Goal: Information Seeking & Learning: Check status

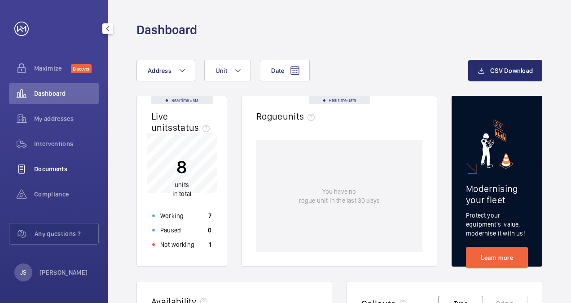
click at [64, 171] on span "Documents" at bounding box center [66, 168] width 65 height 9
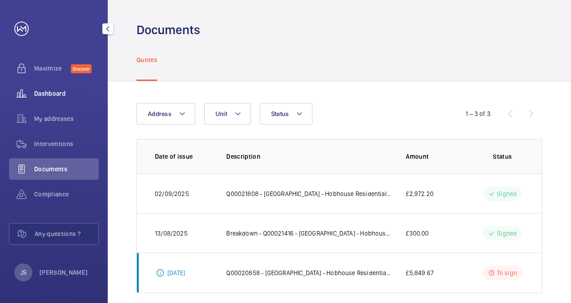
click at [62, 91] on span "Dashboard" at bounding box center [66, 93] width 65 height 9
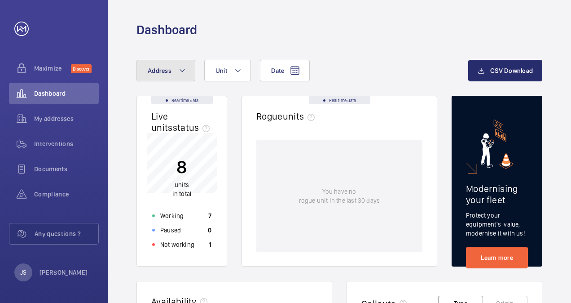
click at [179, 68] on mat-icon at bounding box center [182, 70] width 7 height 11
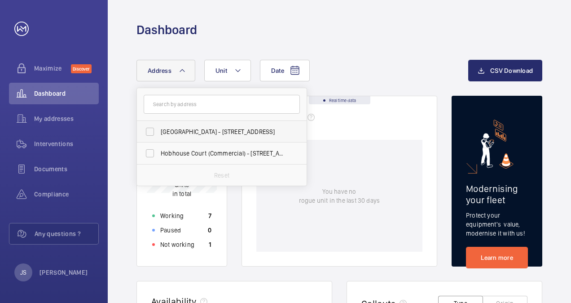
click at [190, 132] on span "[GEOGRAPHIC_DATA] - [STREET_ADDRESS]" at bounding box center [222, 131] width 123 height 9
click at [159, 132] on input "[GEOGRAPHIC_DATA] - [STREET_ADDRESS]" at bounding box center [150, 132] width 18 height 18
checkbox input "true"
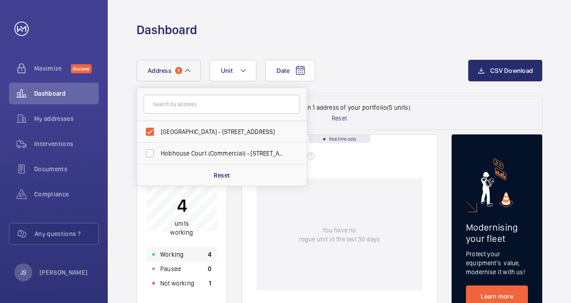
click at [173, 253] on p "Working" at bounding box center [171, 254] width 23 height 9
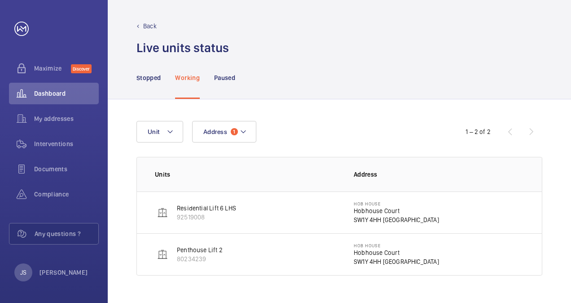
click at [200, 207] on p "Residential Lift 6 LHS" at bounding box center [206, 207] width 59 height 9
click at [190, 213] on p "92519008" at bounding box center [206, 216] width 59 height 9
click at [198, 249] on p "Penthouse Lift 2" at bounding box center [200, 249] width 46 height 9
click at [172, 129] on mat-icon at bounding box center [170, 131] width 7 height 11
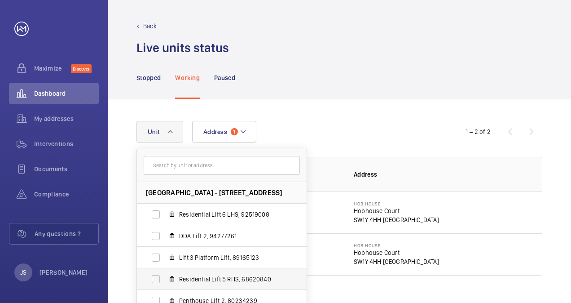
click at [207, 278] on span "Residential Lift 5 RHS, 68620840" at bounding box center [231, 278] width 104 height 9
click at [165, 278] on input "Residential Lift 5 RHS, 68620840" at bounding box center [156, 279] width 18 height 18
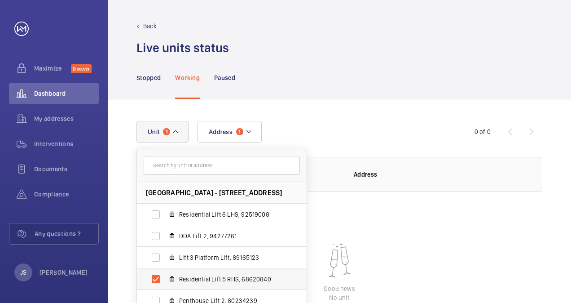
click at [221, 280] on span "Residential Lift 5 RHS, 68620840" at bounding box center [231, 278] width 104 height 9
click at [165, 280] on input "Residential Lift 5 RHS, 68620840" at bounding box center [156, 279] width 18 height 18
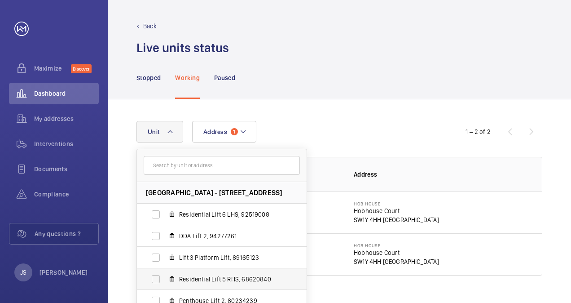
click at [221, 275] on span "Residential Lift 5 RHS, 68620840" at bounding box center [231, 278] width 104 height 9
click at [165, 275] on input "Residential Lift 5 RHS, 68620840" at bounding box center [156, 279] width 18 height 18
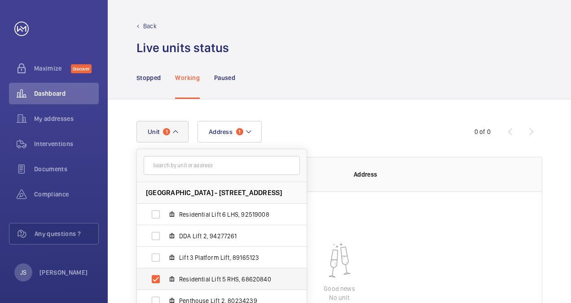
drag, startPoint x: 247, startPoint y: 278, endPoint x: 212, endPoint y: 279, distance: 34.6
click at [212, 279] on span "Residential Lift 5 RHS, 68620840" at bounding box center [231, 278] width 104 height 9
click at [165, 279] on input "Residential Lift 5 RHS, 68620840" at bounding box center [156, 279] width 18 height 18
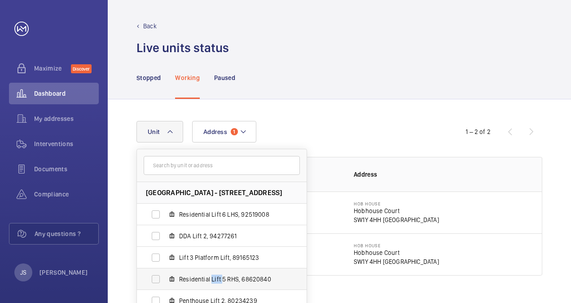
click at [212, 279] on span "Residential Lift 5 RHS, 68620840" at bounding box center [231, 278] width 104 height 9
click at [165, 279] on input "Residential Lift 5 RHS, 68620840" at bounding box center [156, 279] width 18 height 18
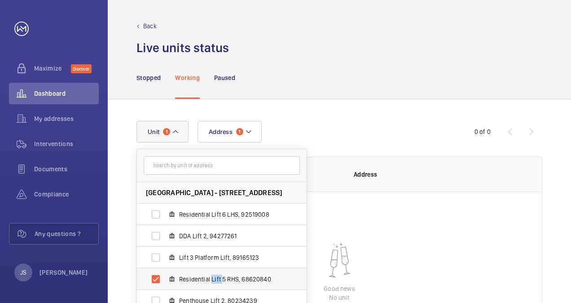
click at [212, 279] on span "Residential Lift 5 RHS, 68620840" at bounding box center [231, 278] width 104 height 9
click at [165, 279] on input "Residential Lift 5 RHS, 68620840" at bounding box center [156, 279] width 18 height 18
checkbox input "false"
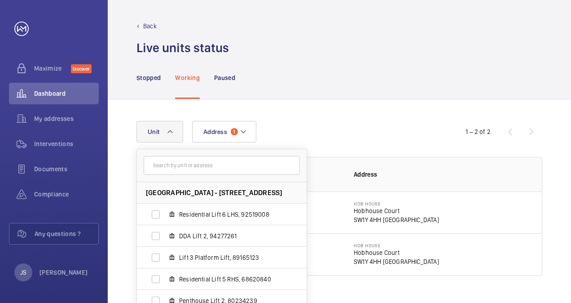
click at [382, 216] on p "SW1Y 4HH [GEOGRAPHIC_DATA]" at bounding box center [396, 219] width 85 height 9
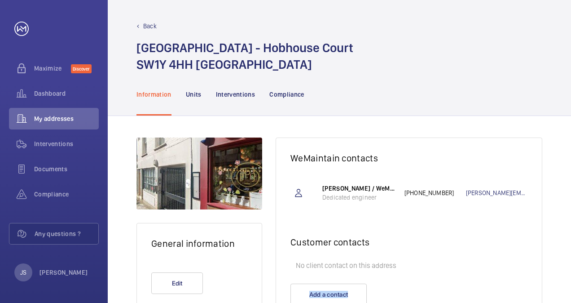
scroll to position [39, 0]
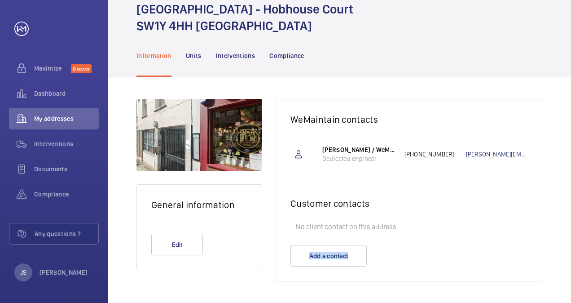
drag, startPoint x: 461, startPoint y: 276, endPoint x: 457, endPoint y: 325, distance: 50.0
click at [457, 302] on html "Your request has been sent. We will contact you soon. Maximize Discover Dashboa…" at bounding box center [285, 151] width 571 height 303
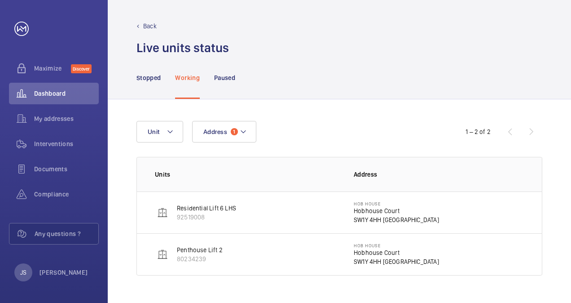
click at [193, 208] on p "Residential Lift 6 LHS" at bounding box center [206, 207] width 59 height 9
click at [171, 130] on mat-icon at bounding box center [170, 131] width 7 height 11
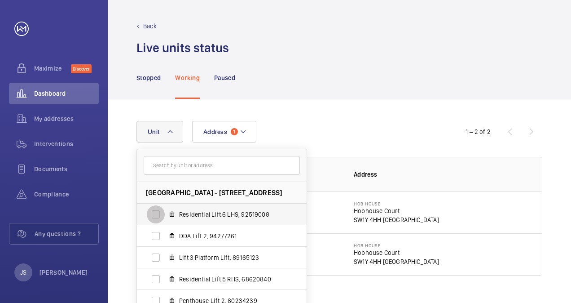
click at [154, 214] on input "Residential Lift 6 LHS, 92519008" at bounding box center [156, 214] width 18 height 18
checkbox input "true"
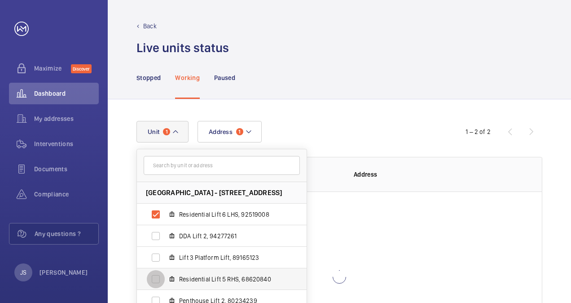
click at [155, 279] on input "Residential Lift 5 RHS, 68620840" at bounding box center [156, 279] width 18 height 18
checkbox input "true"
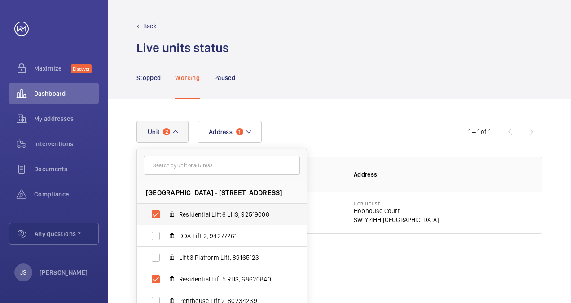
click at [230, 210] on span "Residential Lift 6 LHS, 92519008" at bounding box center [231, 214] width 104 height 9
click at [165, 210] on input "Residential Lift 6 LHS, 92519008" at bounding box center [156, 214] width 18 height 18
click at [230, 210] on span "Residential Lift 6 LHS, 92519008" at bounding box center [231, 214] width 104 height 9
click at [165, 210] on input "Residential Lift 6 LHS, 92519008" at bounding box center [156, 214] width 18 height 18
checkbox input "true"
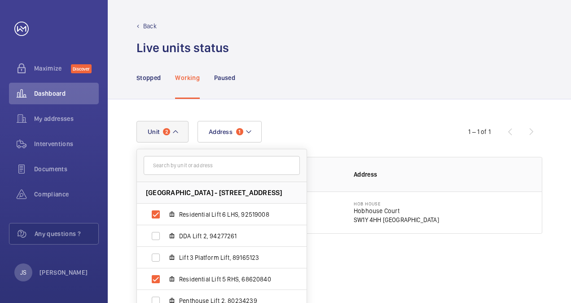
click at [532, 129] on div "1 – 1 of 1" at bounding box center [489, 131] width 108 height 11
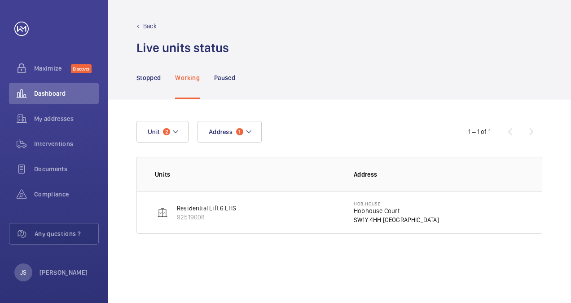
click at [207, 207] on p "Residential Lift 6 LHS" at bounding box center [206, 207] width 59 height 9
